Goal: Information Seeking & Learning: Learn about a topic

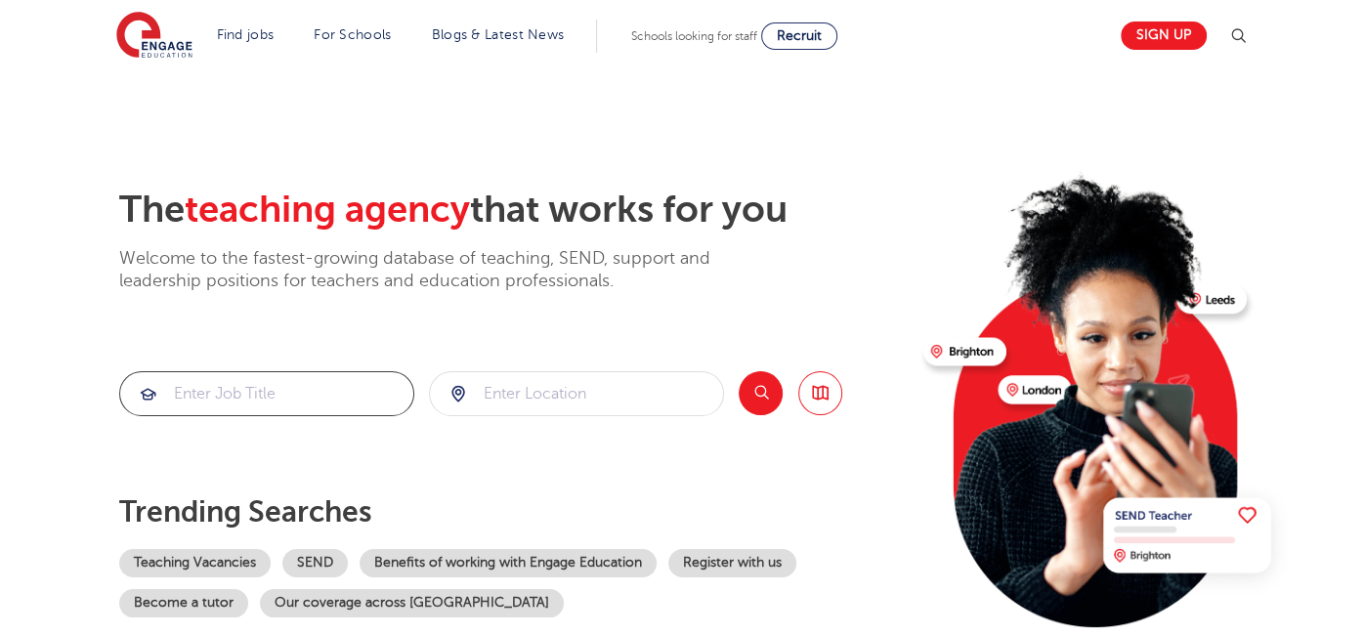
click at [211, 391] on input "search" at bounding box center [266, 393] width 293 height 43
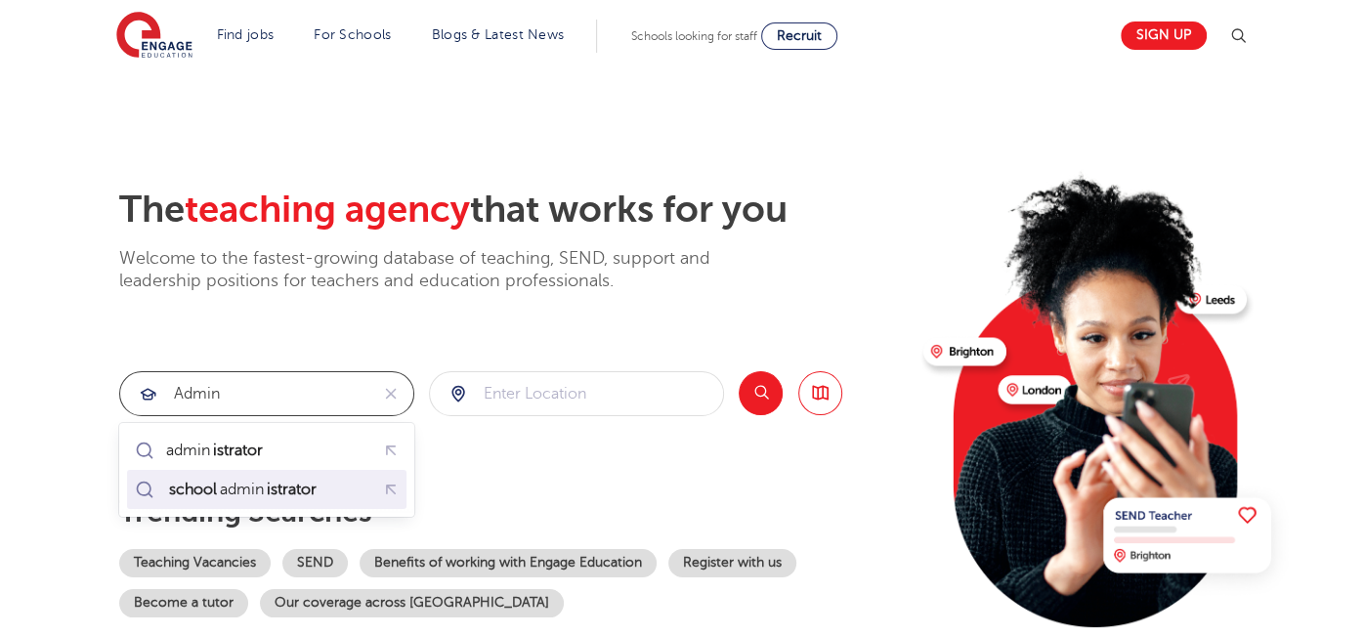
click at [188, 492] on mark "school" at bounding box center [193, 489] width 54 height 23
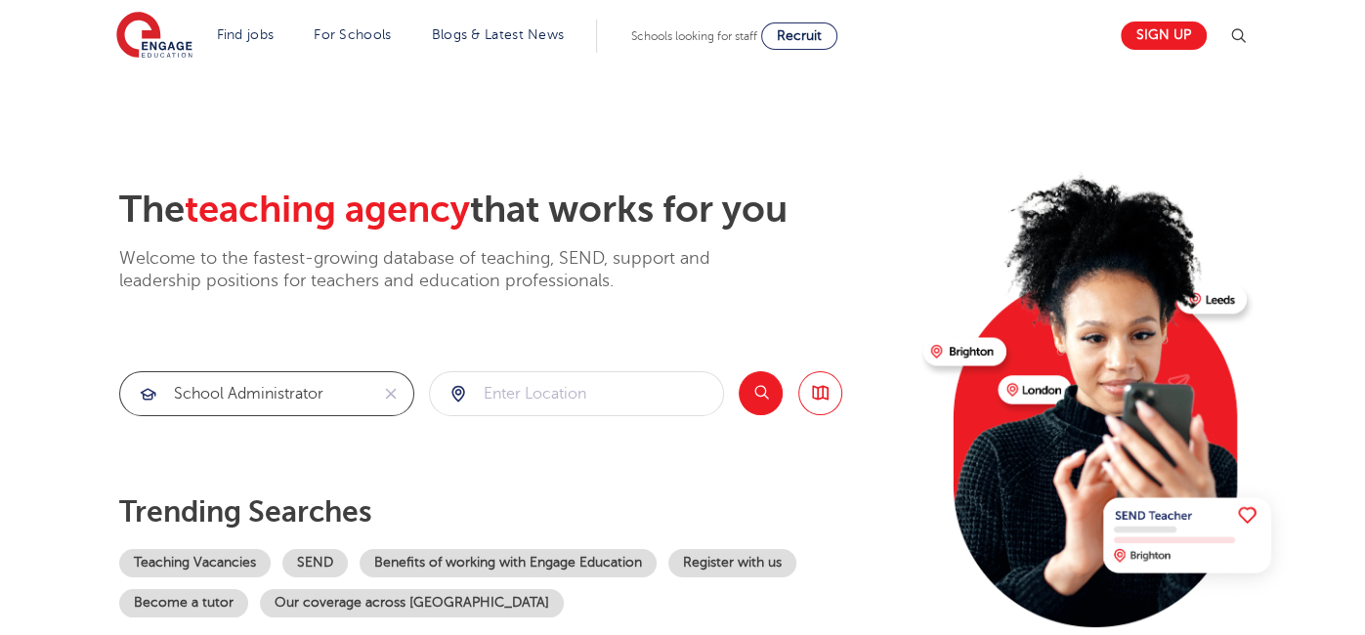
type input "school administrator"
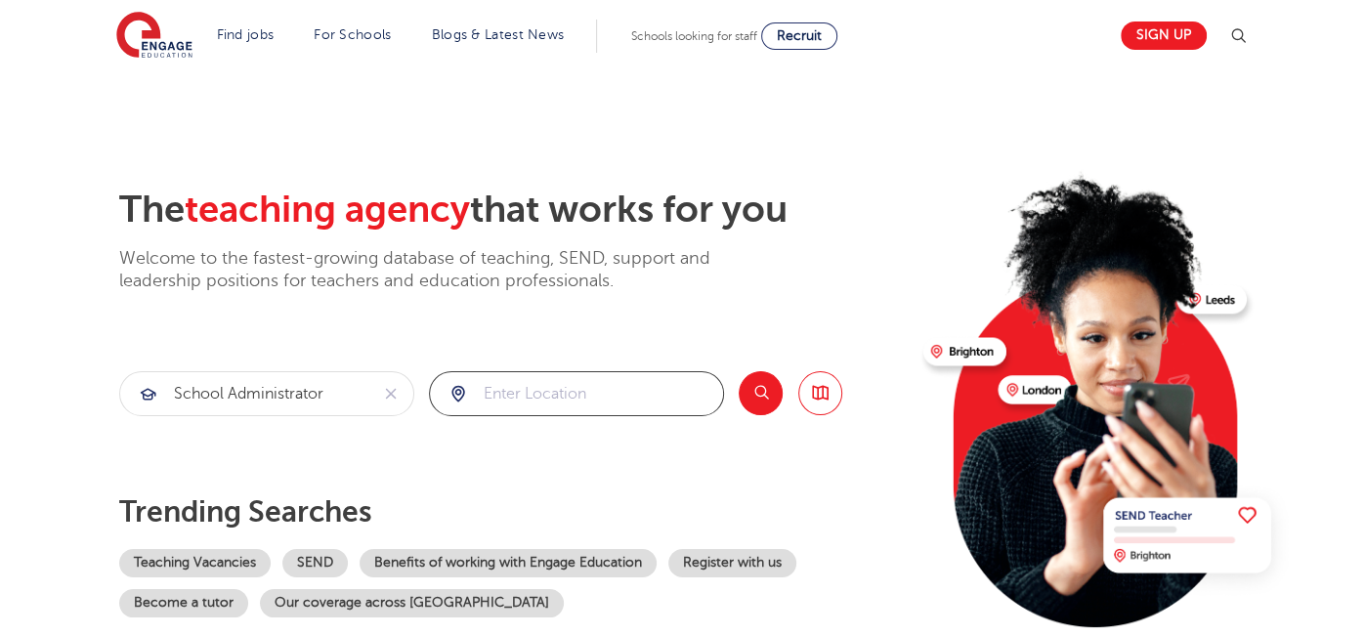
click at [496, 404] on input "search" at bounding box center [576, 393] width 293 height 43
click at [755, 399] on button "Search" at bounding box center [761, 393] width 44 height 44
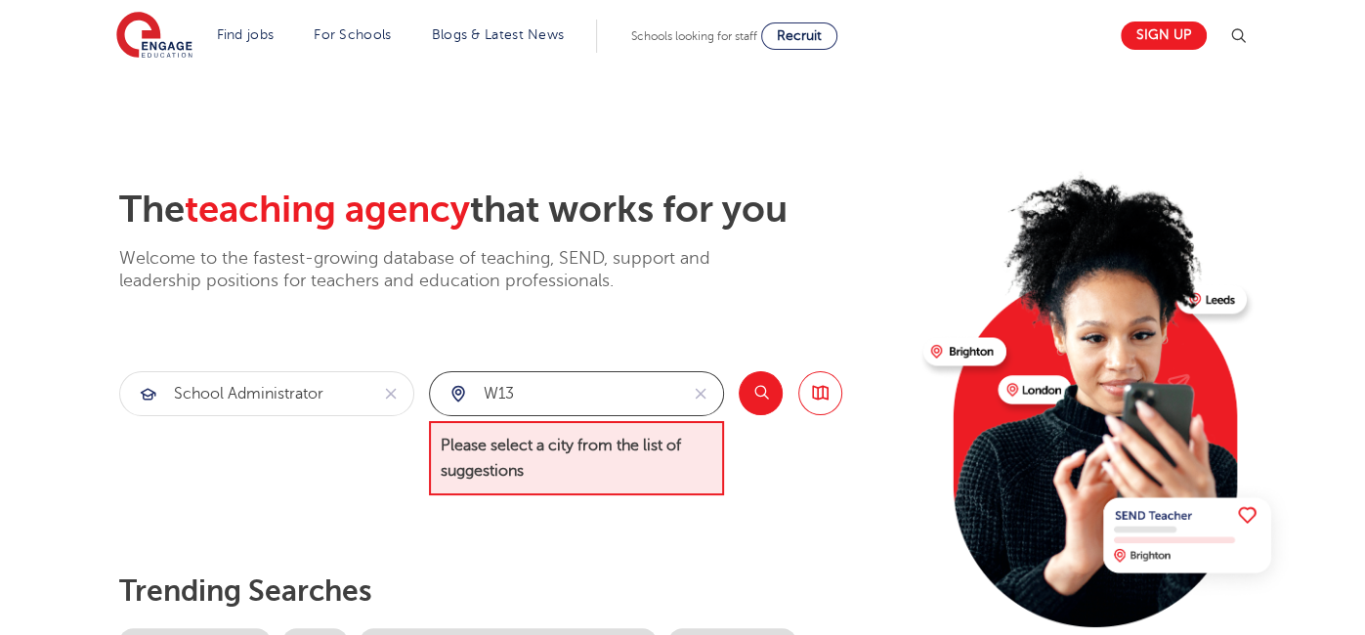
click at [539, 403] on input "w13" at bounding box center [554, 393] width 248 height 43
type input "w"
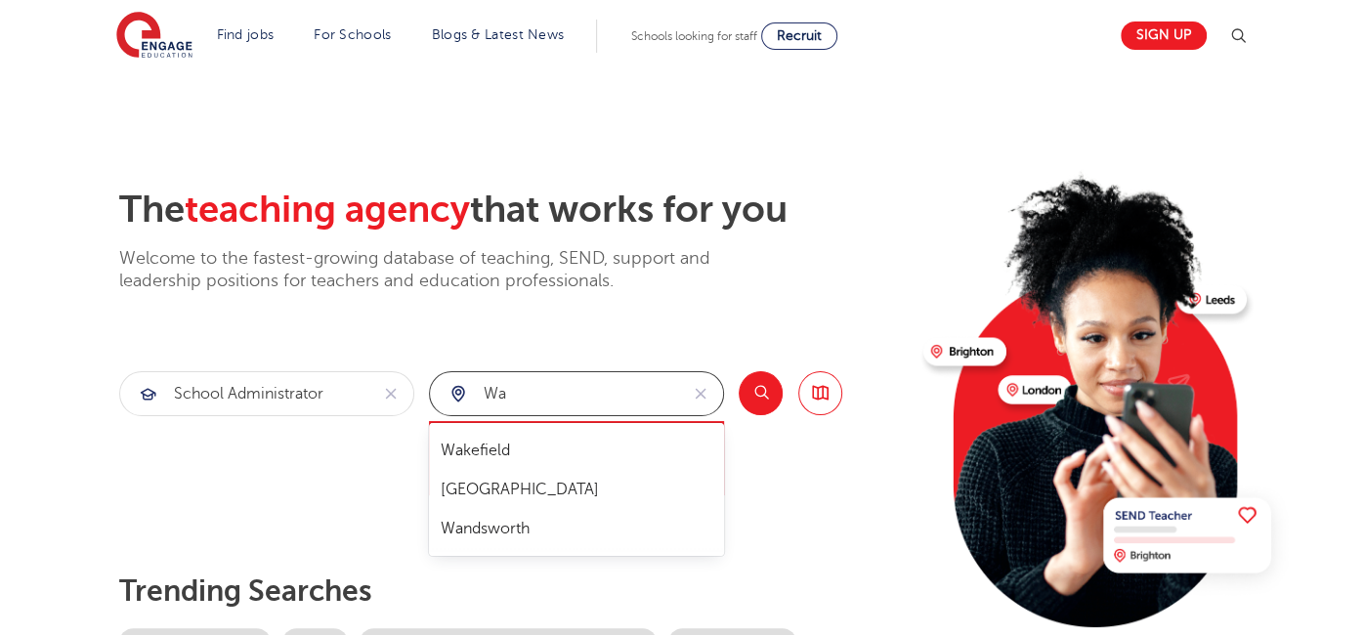
type input "w"
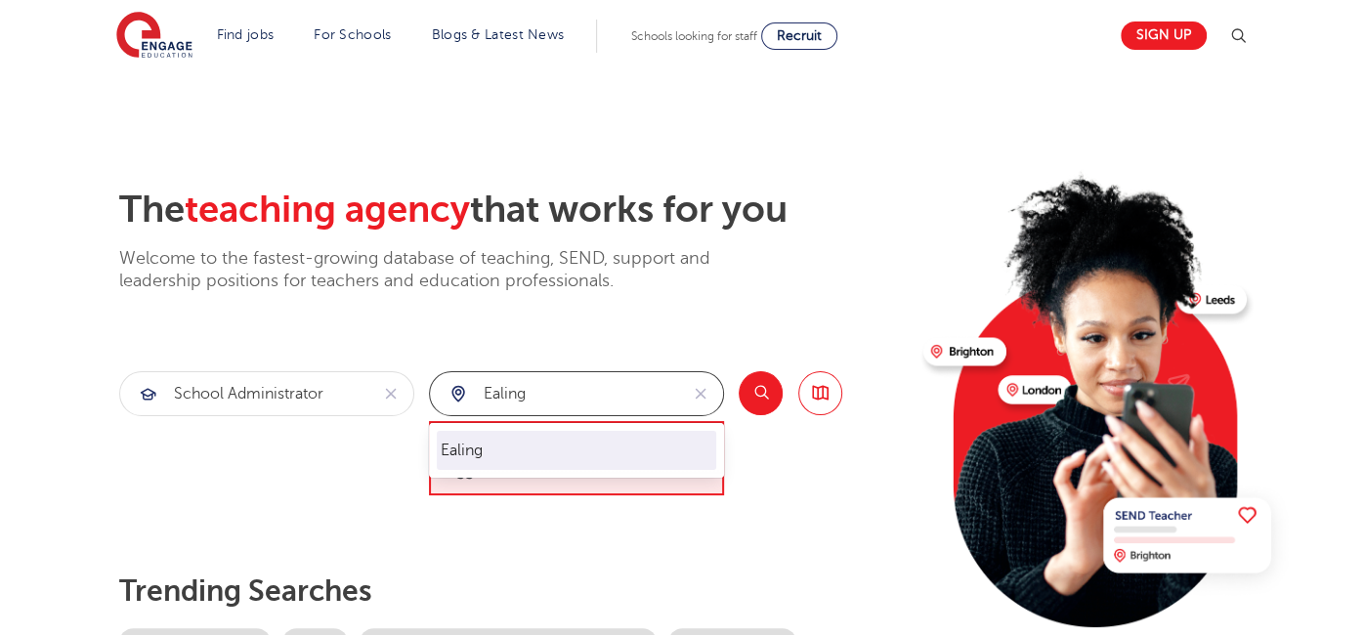
click at [441, 444] on li "Ealing" at bounding box center [576, 450] width 279 height 39
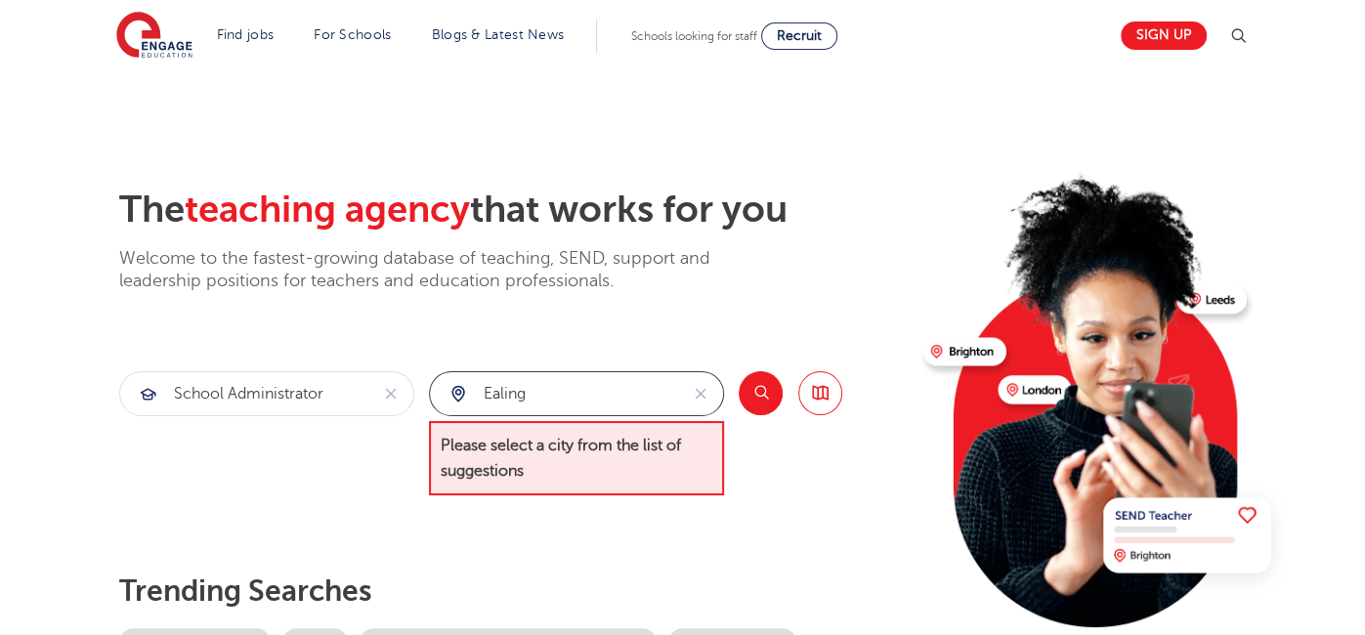
type input "Ealing"
click at [760, 399] on button "Search" at bounding box center [761, 393] width 44 height 44
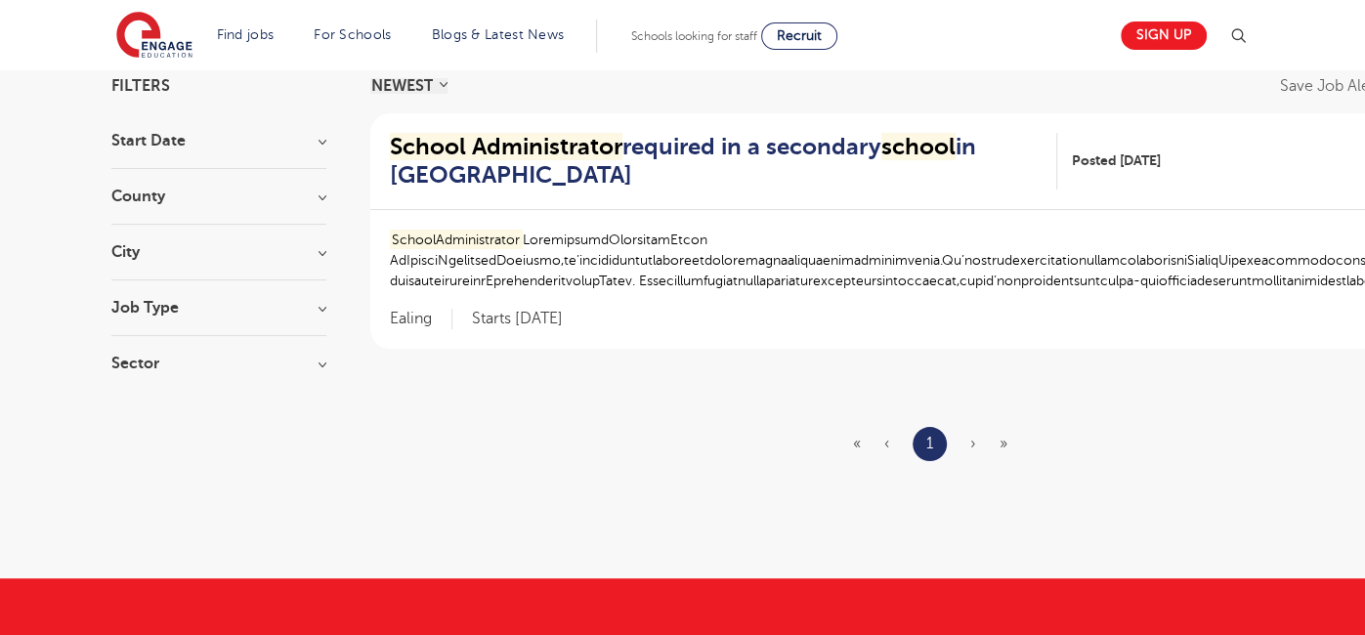
scroll to position [166, 0]
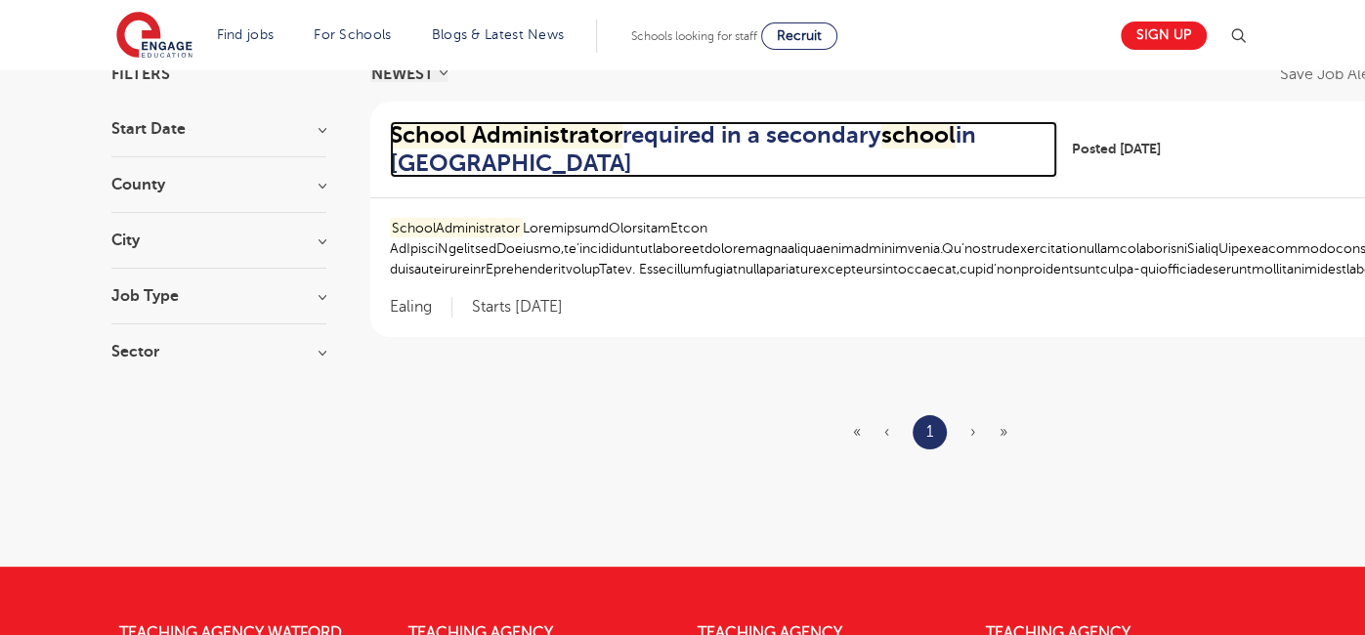
click at [727, 133] on h2 "School Administrator required in a secondary school in Acton" at bounding box center [716, 149] width 652 height 57
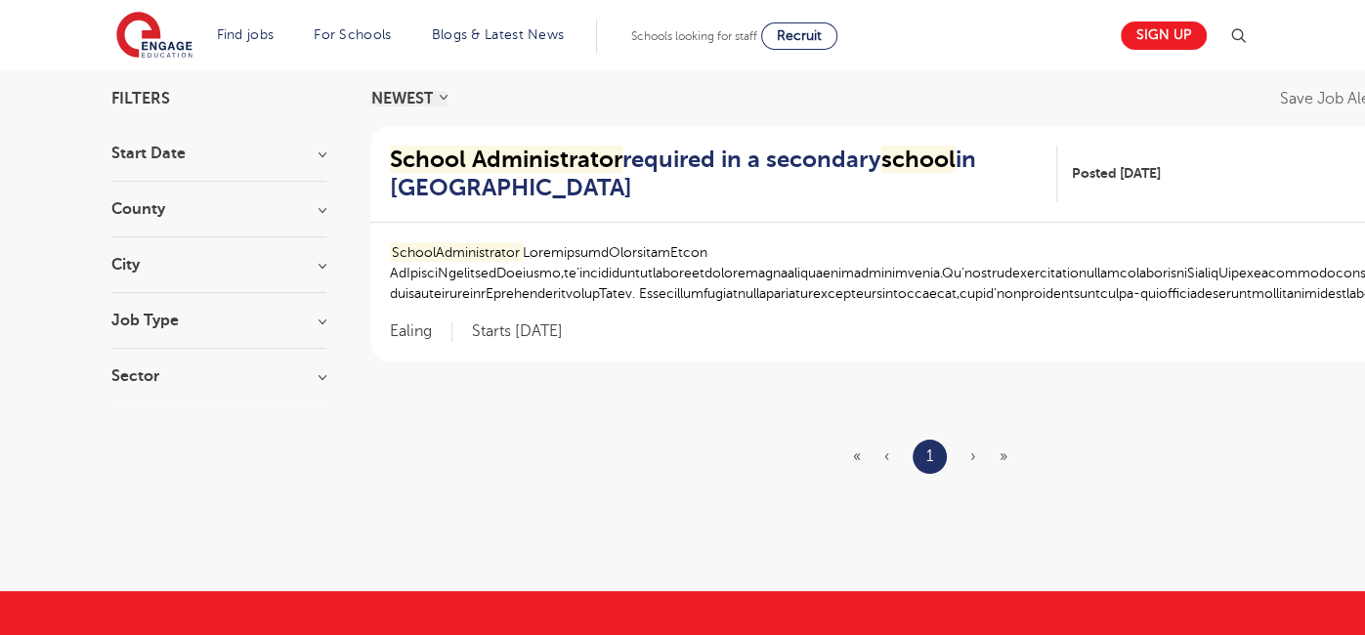
scroll to position [0, 0]
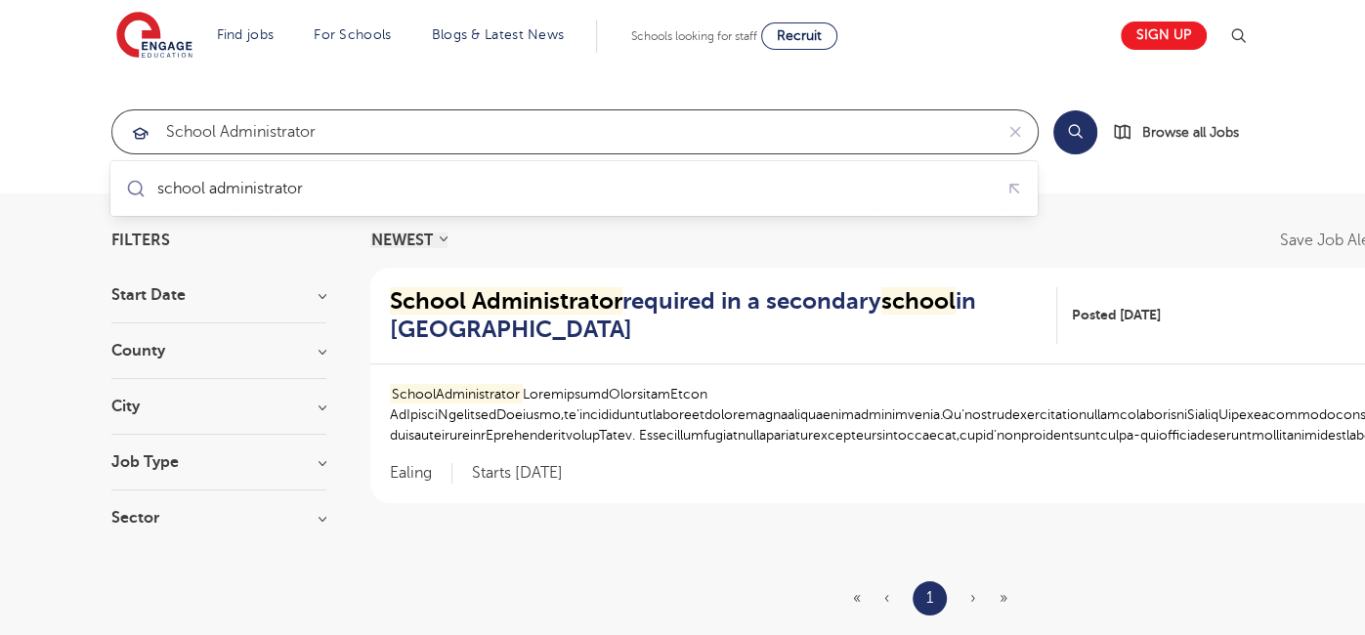
drag, startPoint x: 219, startPoint y: 125, endPoint x: 334, endPoint y: 122, distance: 115.3
click at [330, 125] on input "school administrator" at bounding box center [552, 131] width 880 height 43
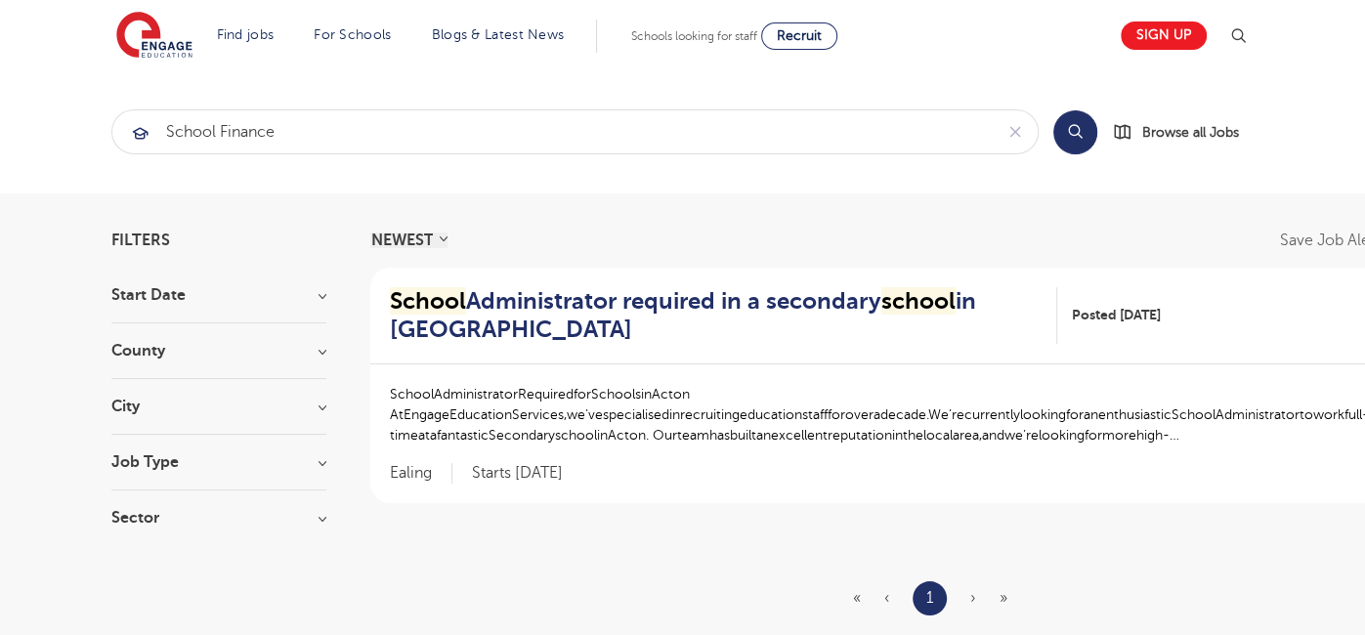
click at [1075, 139] on button "Search" at bounding box center [1075, 132] width 44 height 44
click at [1076, 131] on button "Search" at bounding box center [1075, 132] width 44 height 44
click at [444, 129] on input "school finance" at bounding box center [552, 131] width 880 height 43
click at [1062, 130] on button "Search" at bounding box center [1075, 132] width 44 height 44
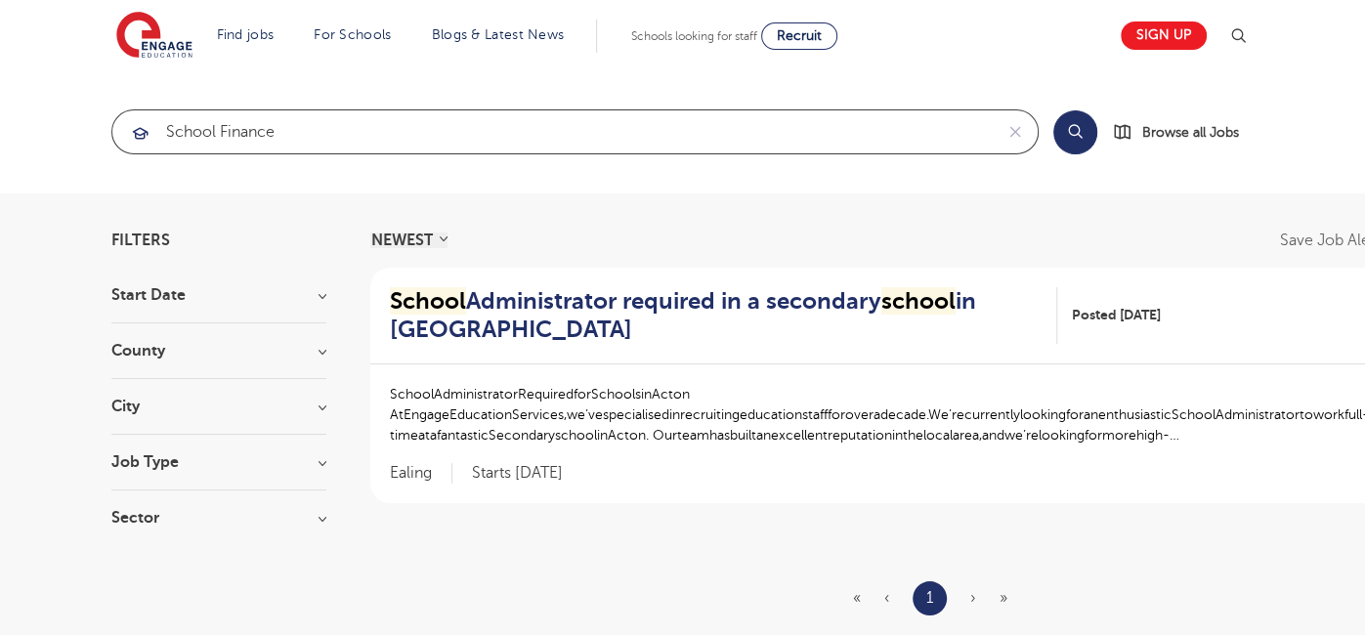
click at [313, 124] on input "school finance" at bounding box center [552, 131] width 880 height 43
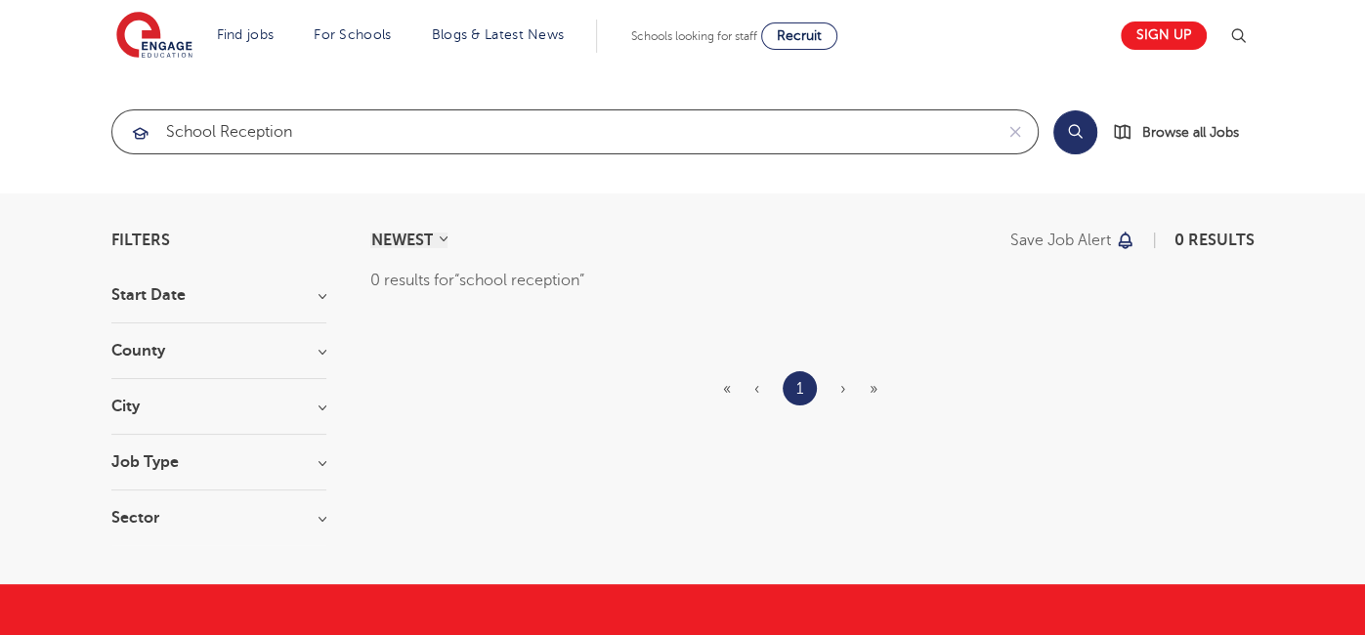
type input "school reception"
click at [1083, 138] on button "Search" at bounding box center [1075, 132] width 44 height 44
click at [1078, 138] on button "Search" at bounding box center [1075, 132] width 44 height 44
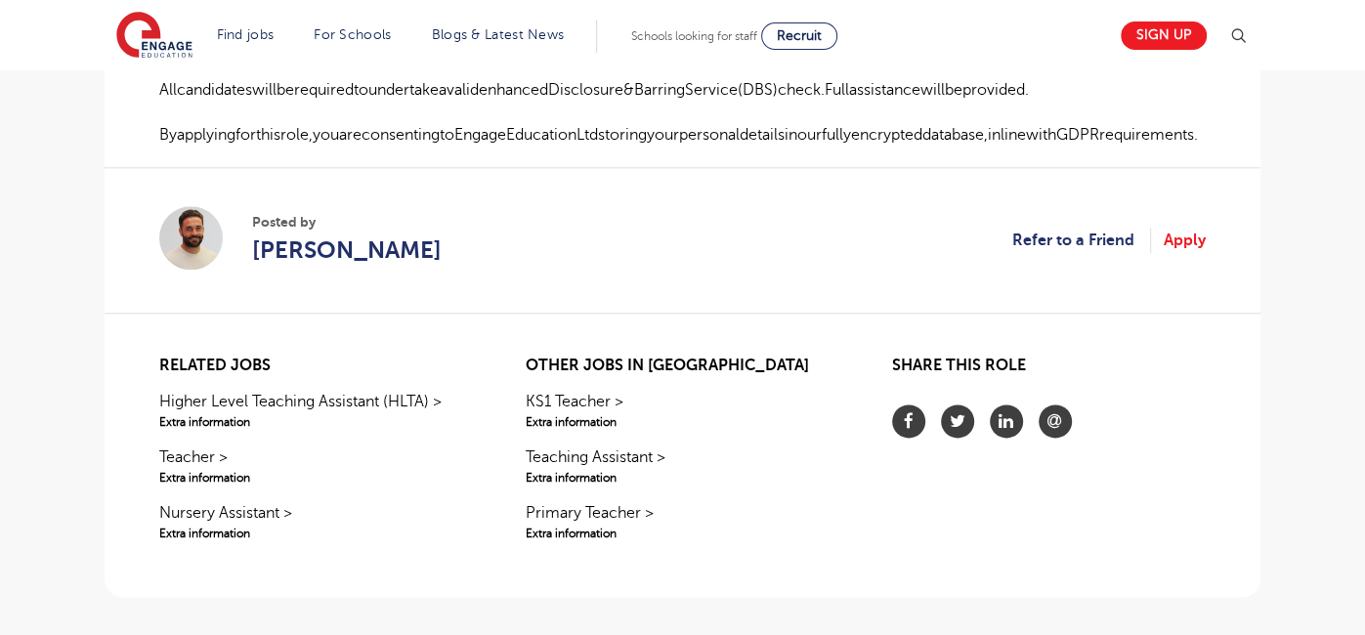
scroll to position [1530, 0]
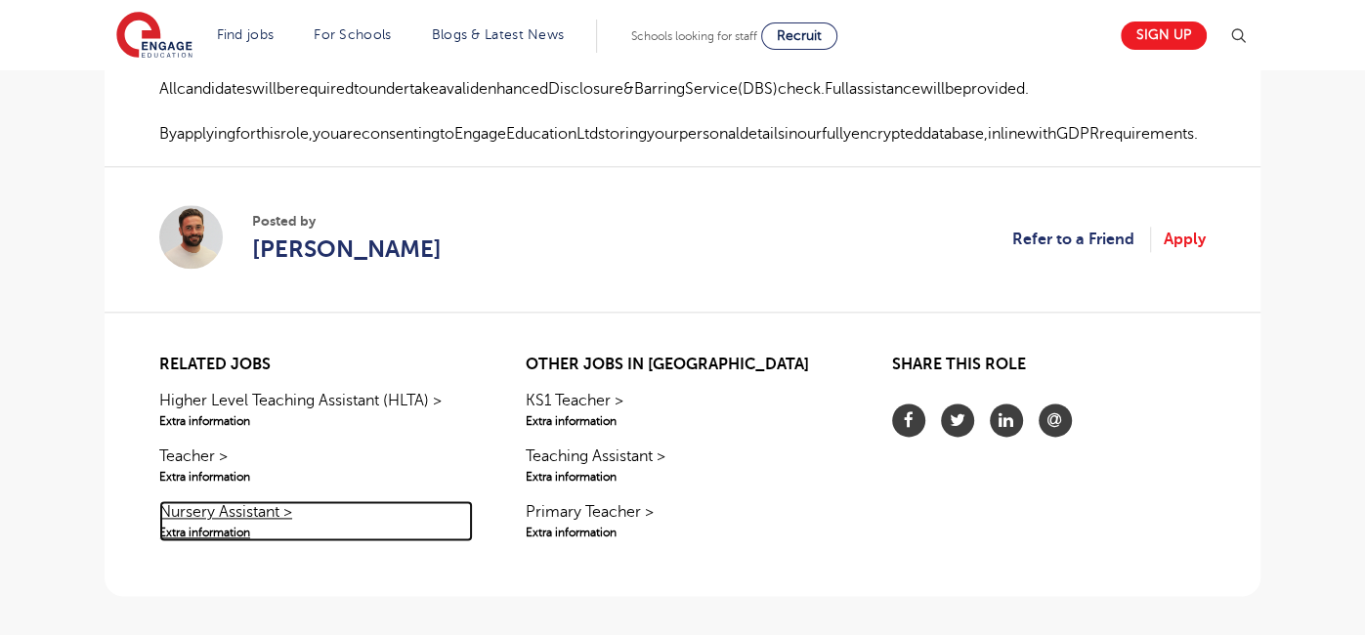
click at [243, 500] on link "Nursery Assistant > Extra information" at bounding box center [316, 520] width 314 height 41
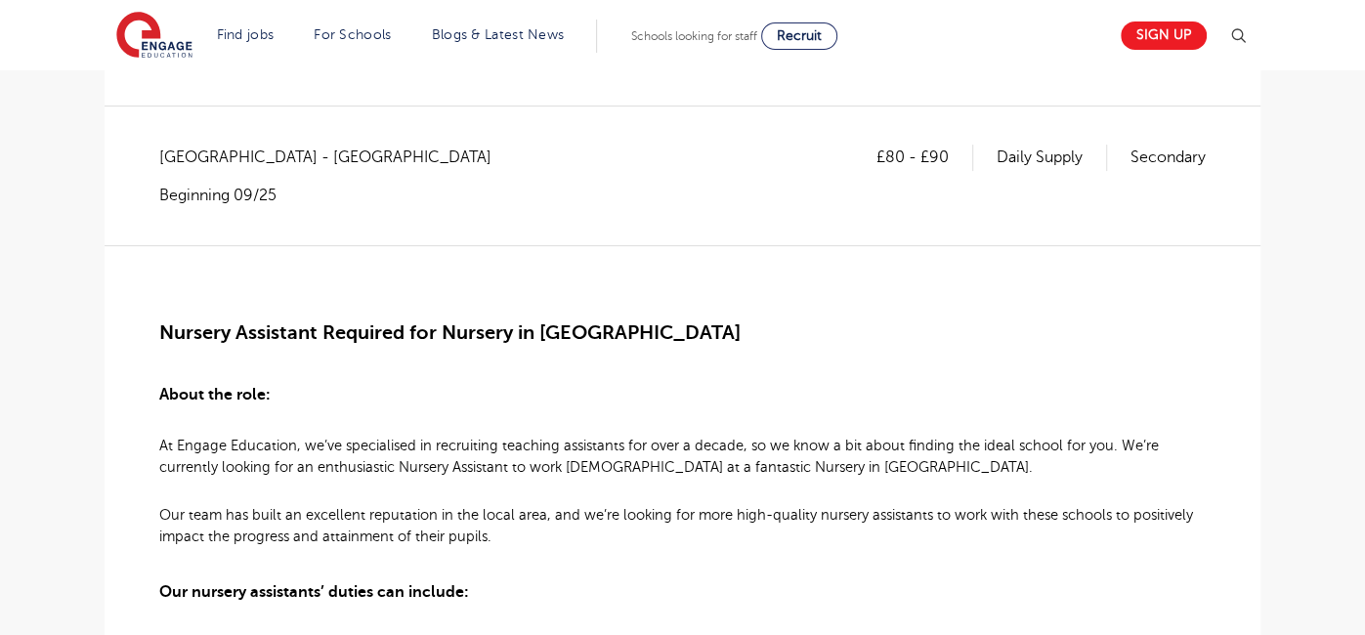
scroll to position [322, 0]
